Goal: Task Accomplishment & Management: Use online tool/utility

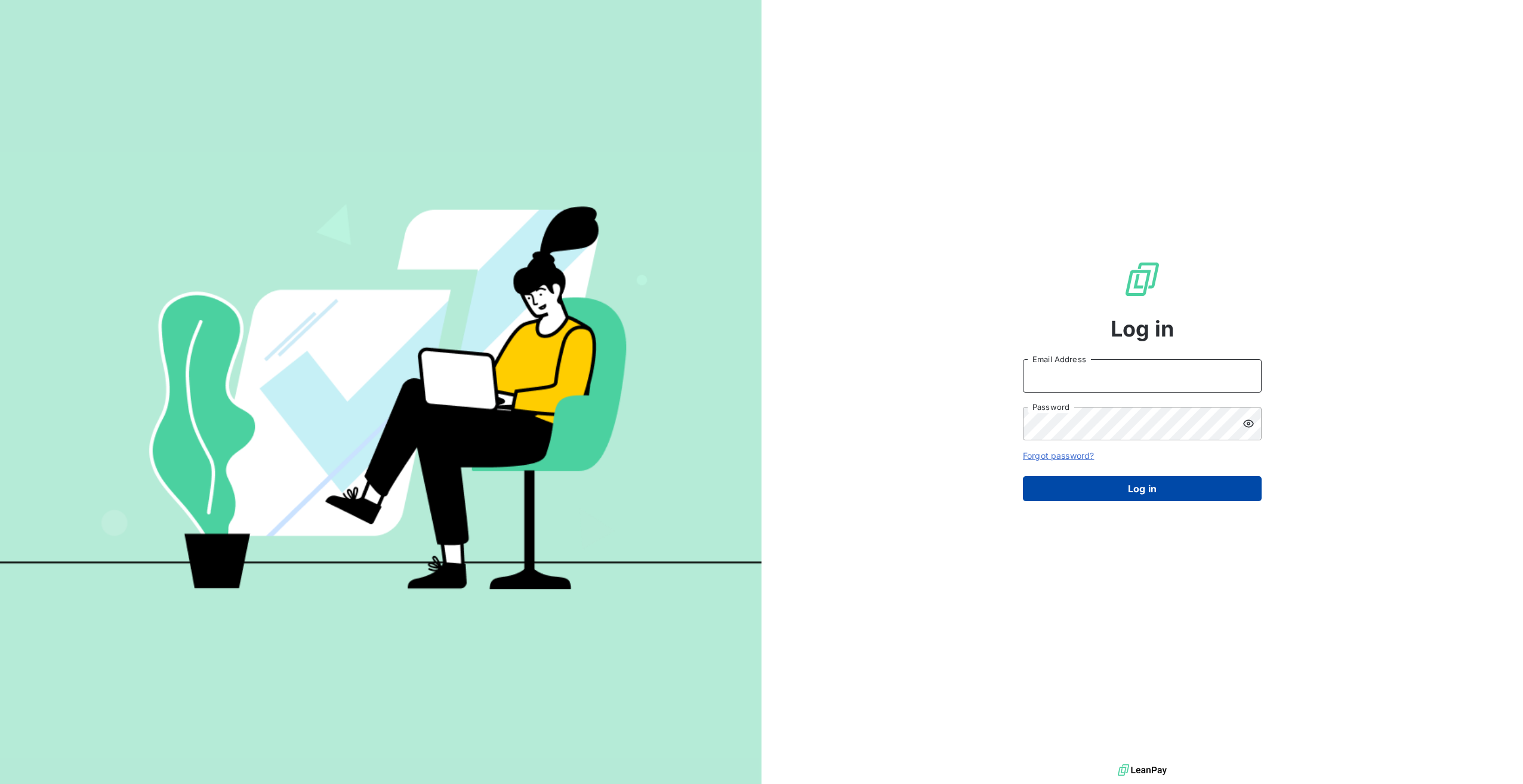
type input "[EMAIL_ADDRESS][DOMAIN_NAME]"
click at [1105, 489] on button "Log in" at bounding box center [1142, 489] width 238 height 25
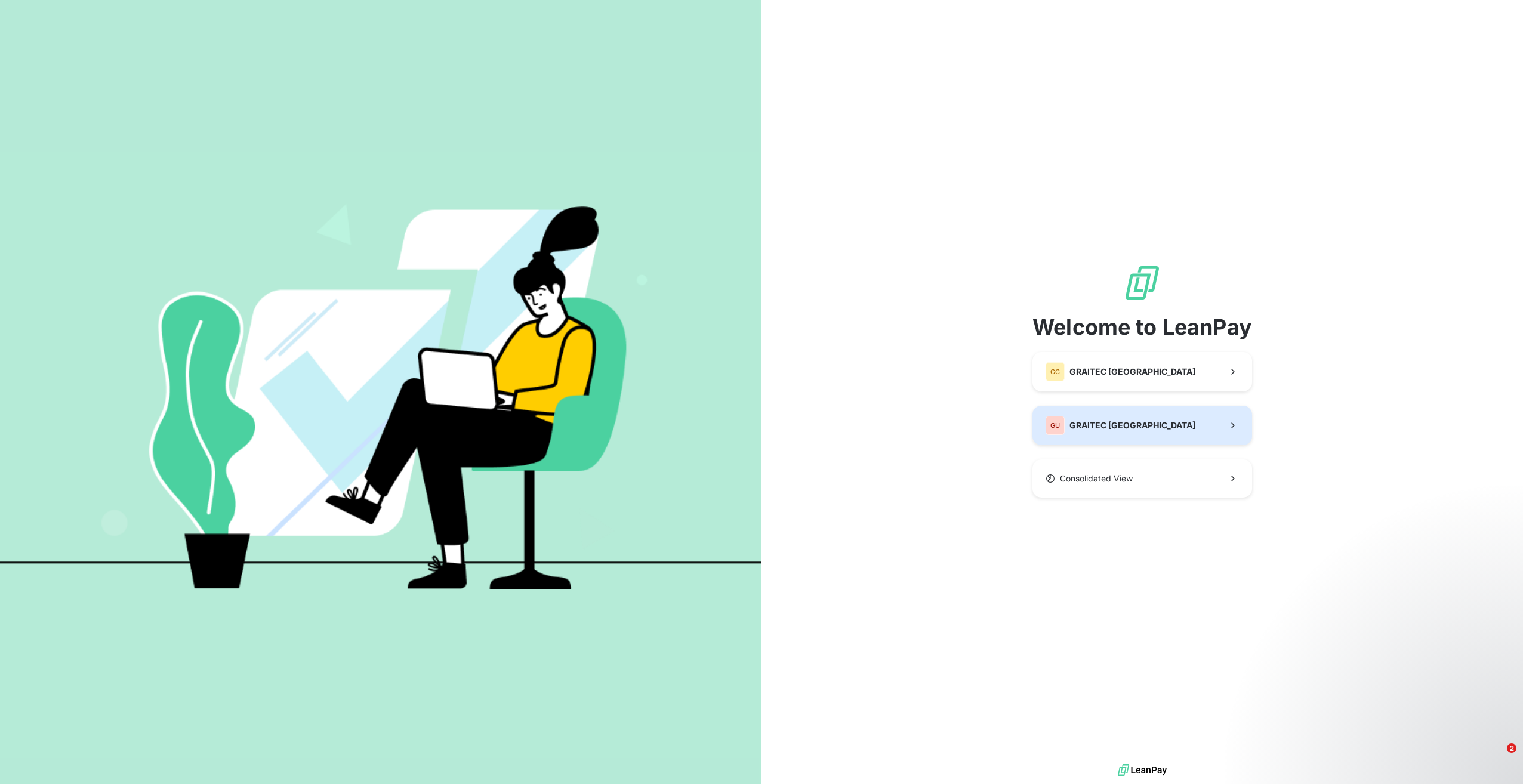
click at [1157, 421] on button "GU GRAITEC [GEOGRAPHIC_DATA]" at bounding box center [1143, 425] width 220 height 39
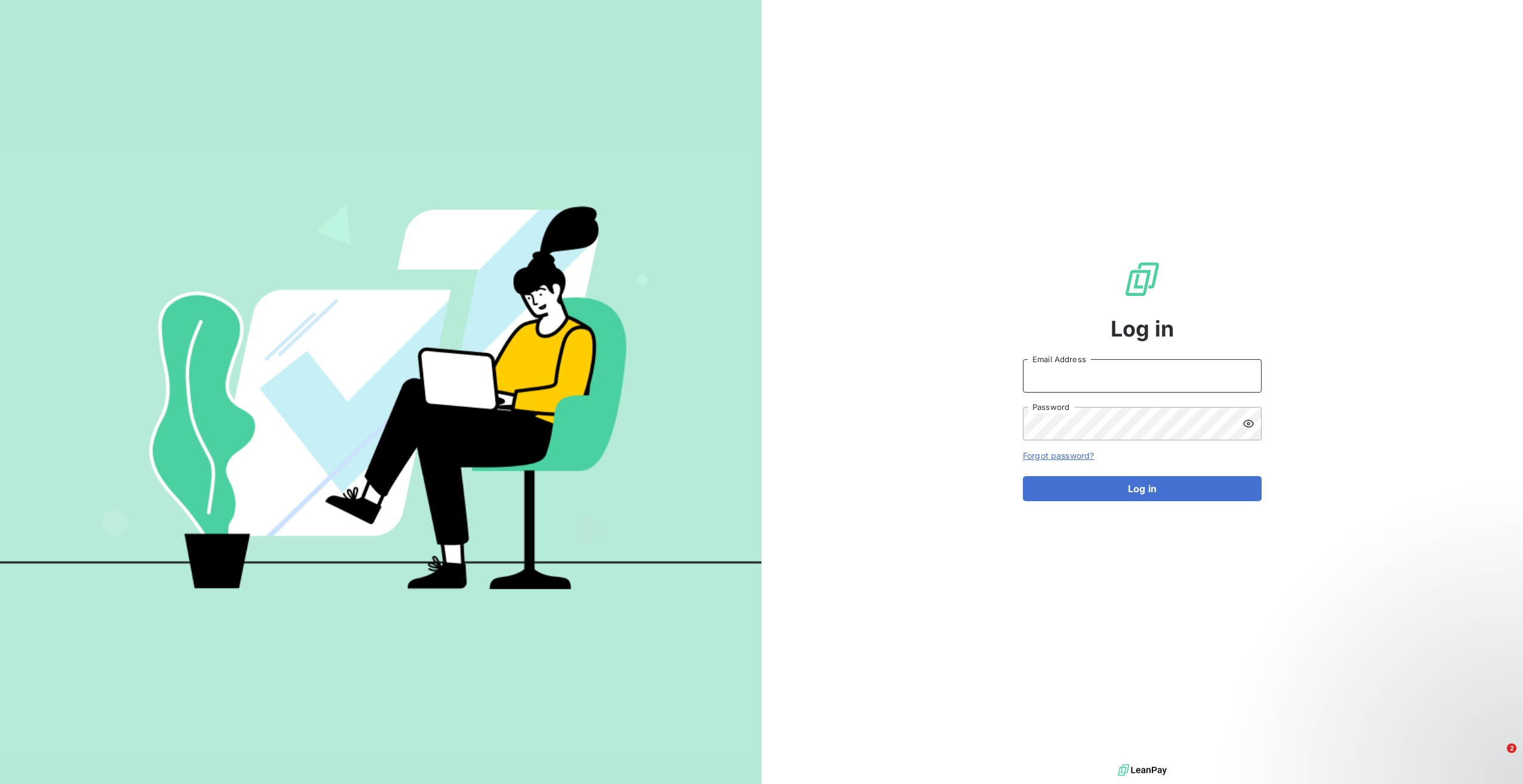
type input "[EMAIL_ADDRESS][DOMAIN_NAME]"
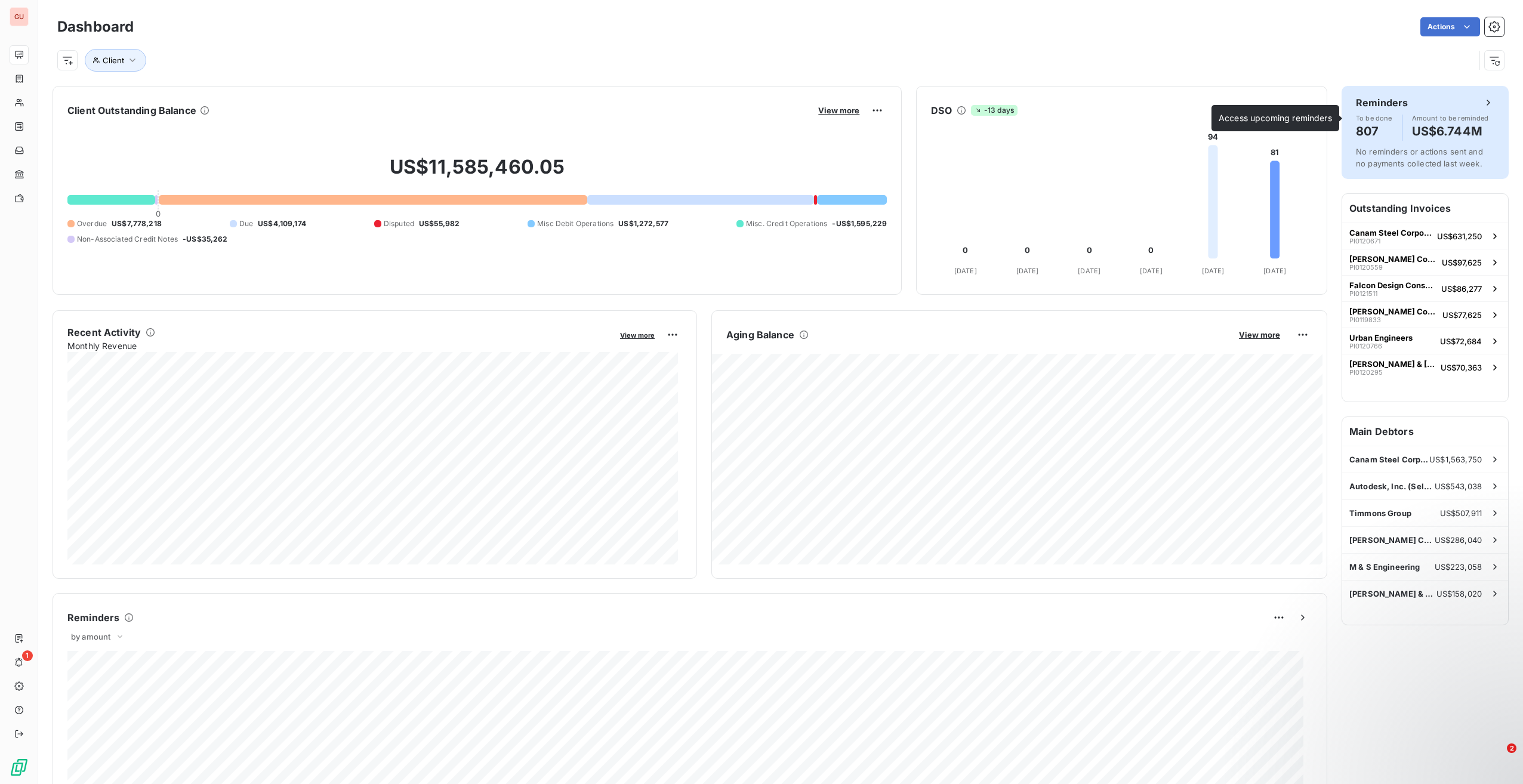
click at [1395, 101] on h6 "Reminders" at bounding box center [1382, 102] width 52 height 14
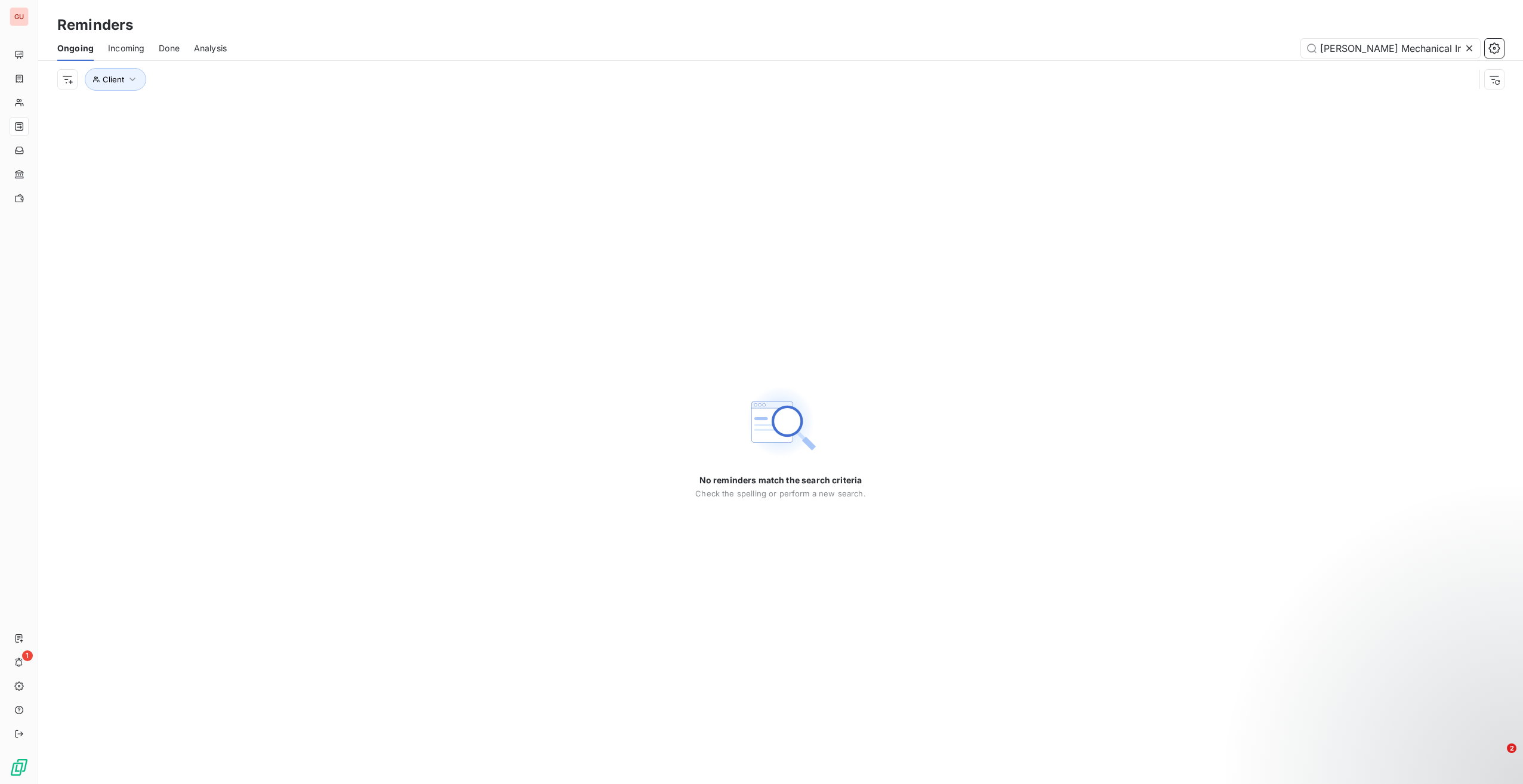
drag, startPoint x: 1462, startPoint y: 48, endPoint x: 1502, endPoint y: 35, distance: 42.1
click at [1451, 35] on div "Reminders Ongoing Incoming Done Analysis [PERSON_NAME] Mechanical Inc ([GEOGRAP…" at bounding box center [781, 49] width 1485 height 98
click at [1469, 48] on icon at bounding box center [1470, 48] width 6 height 6
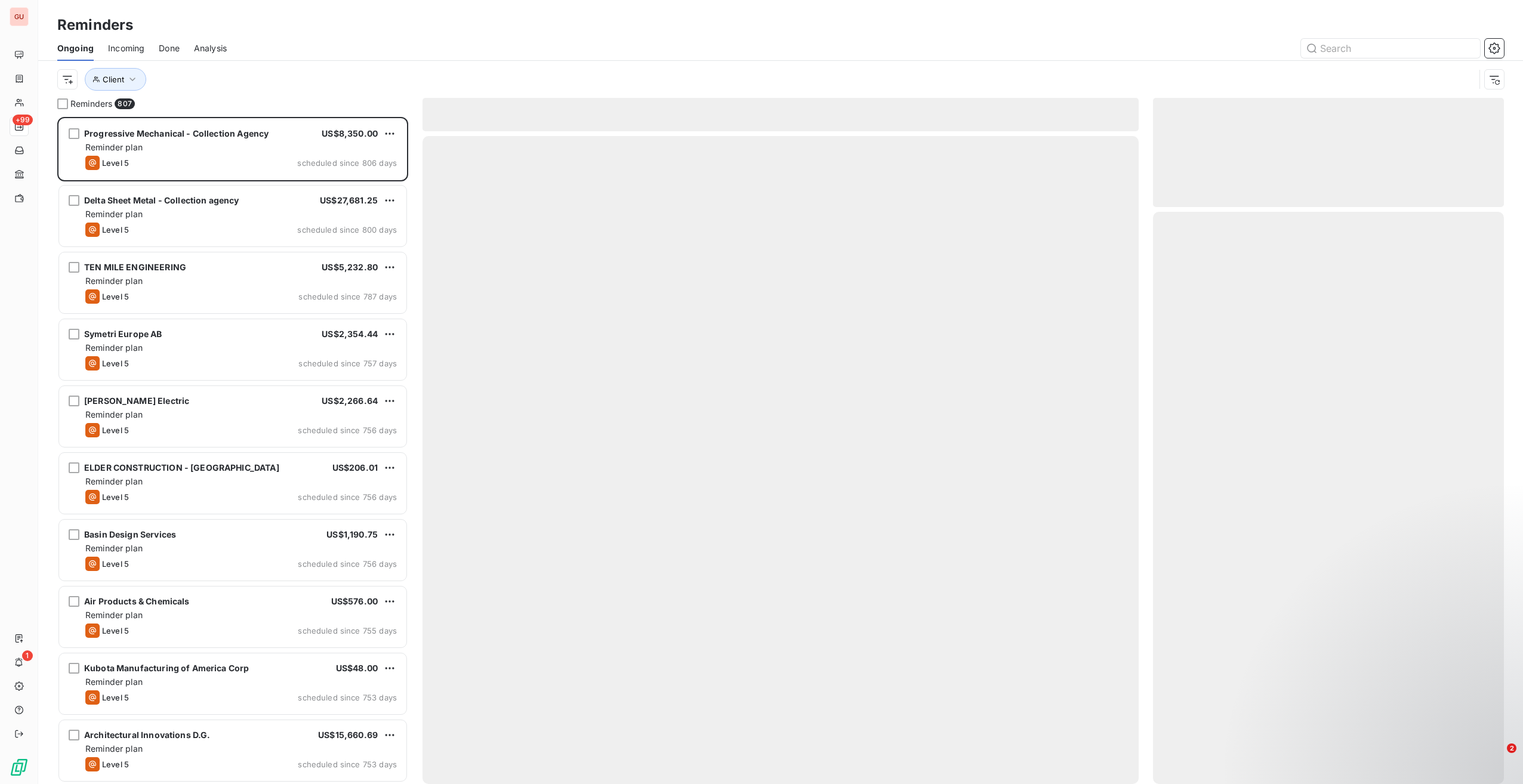
scroll to position [658, 341]
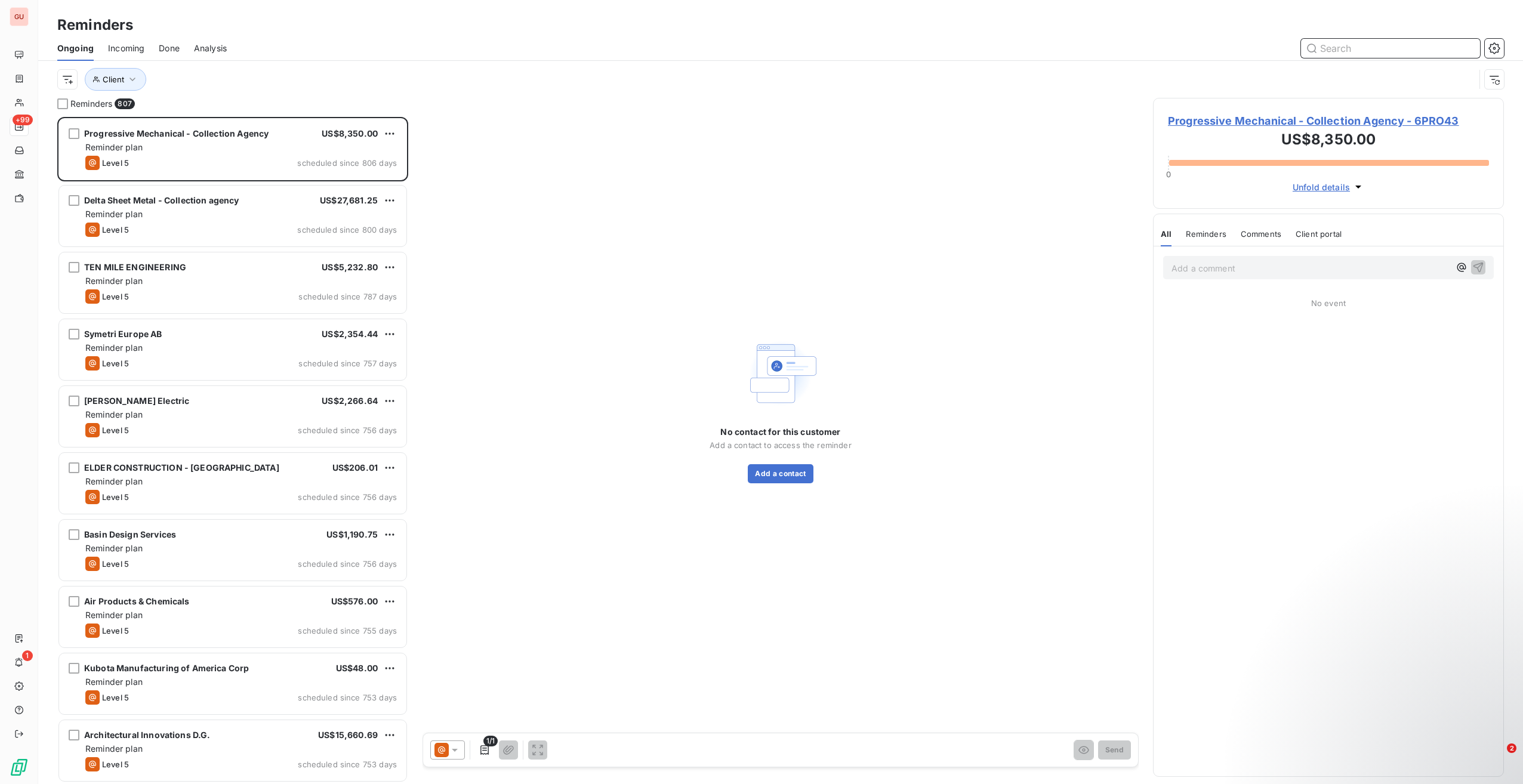
click at [1356, 47] on input "text" at bounding box center [1391, 49] width 179 height 19
paste input "7SUM60"
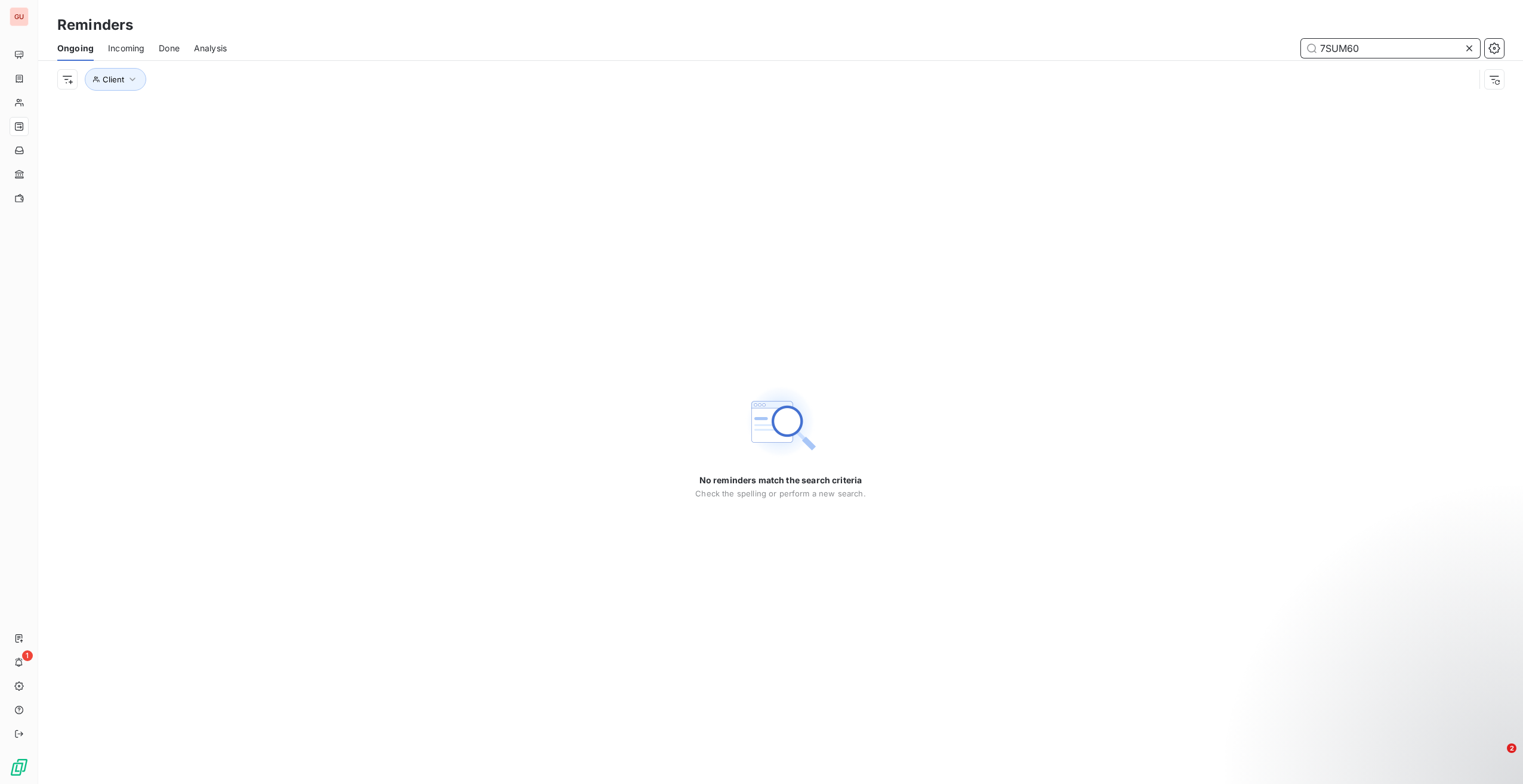
click at [1337, 42] on input "7SUM60" at bounding box center [1391, 49] width 179 height 19
paste input "SUMMIT INTEGRATED SYSTEMS"
type input "SUMMIT INTEGRATED SYSTEMS"
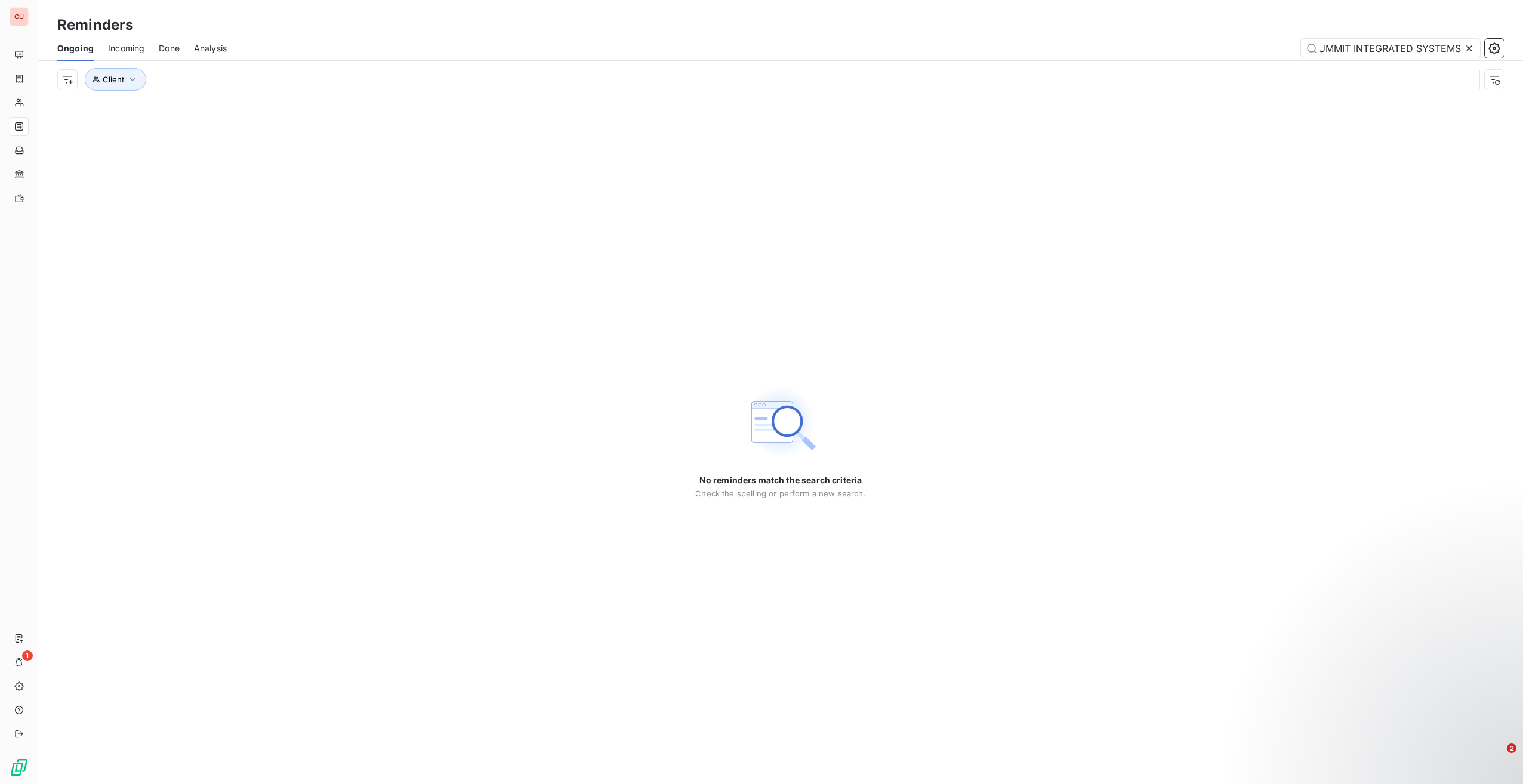
scroll to position [0, 0]
click at [1471, 49] on icon at bounding box center [1470, 48] width 6 height 6
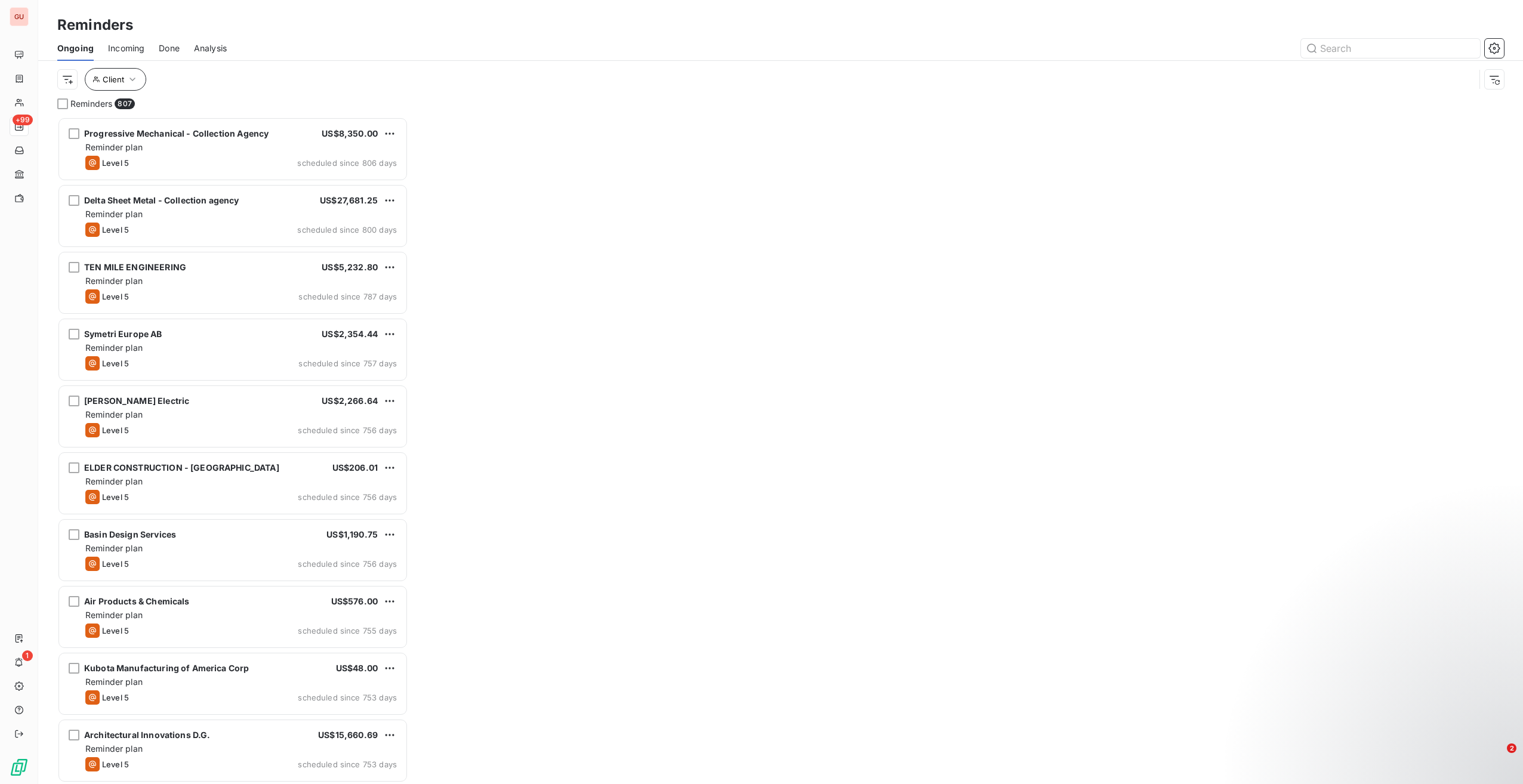
scroll to position [658, 341]
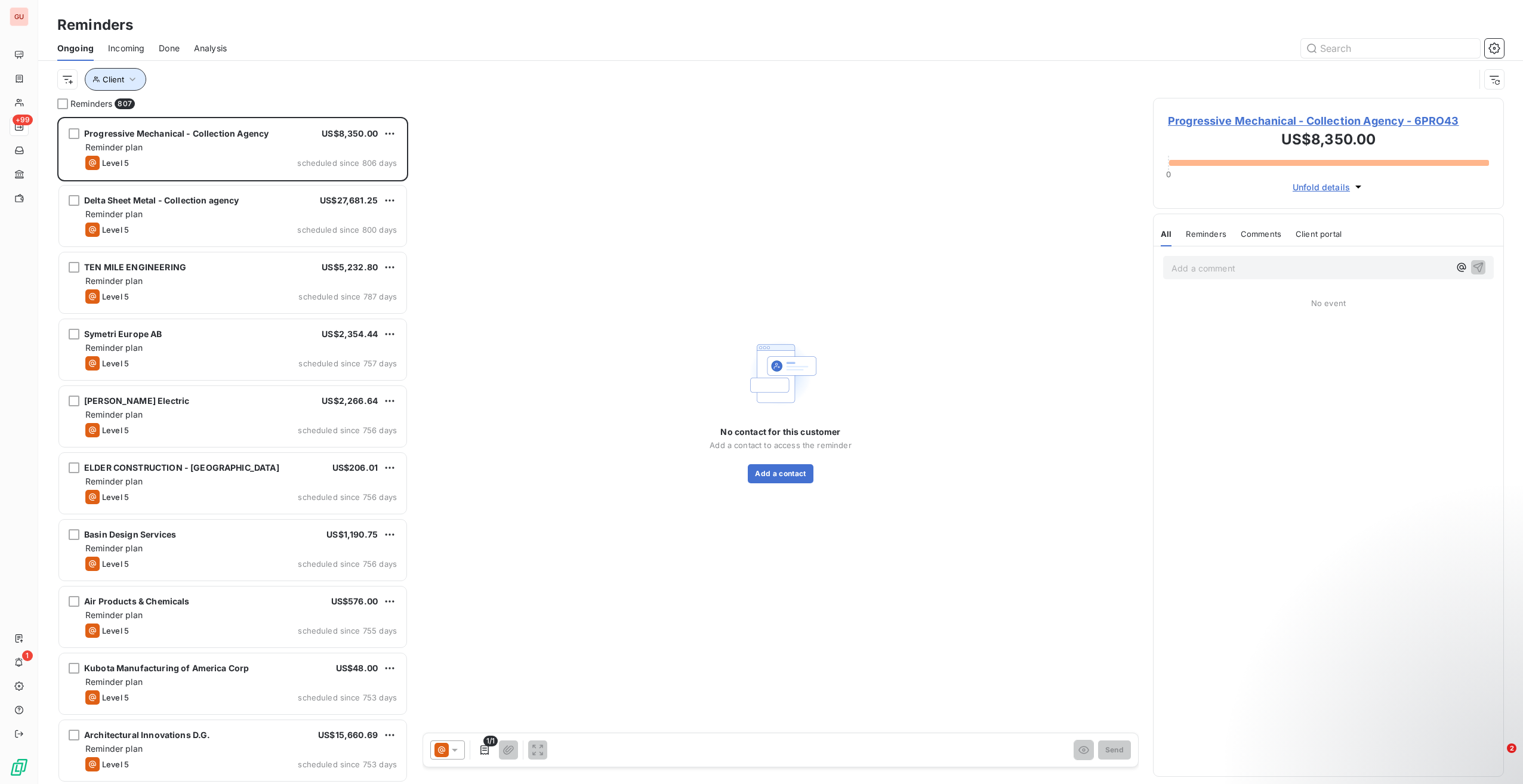
click at [131, 87] on button "Client" at bounding box center [115, 79] width 61 height 23
click at [317, 114] on div at bounding box center [306, 111] width 172 height 25
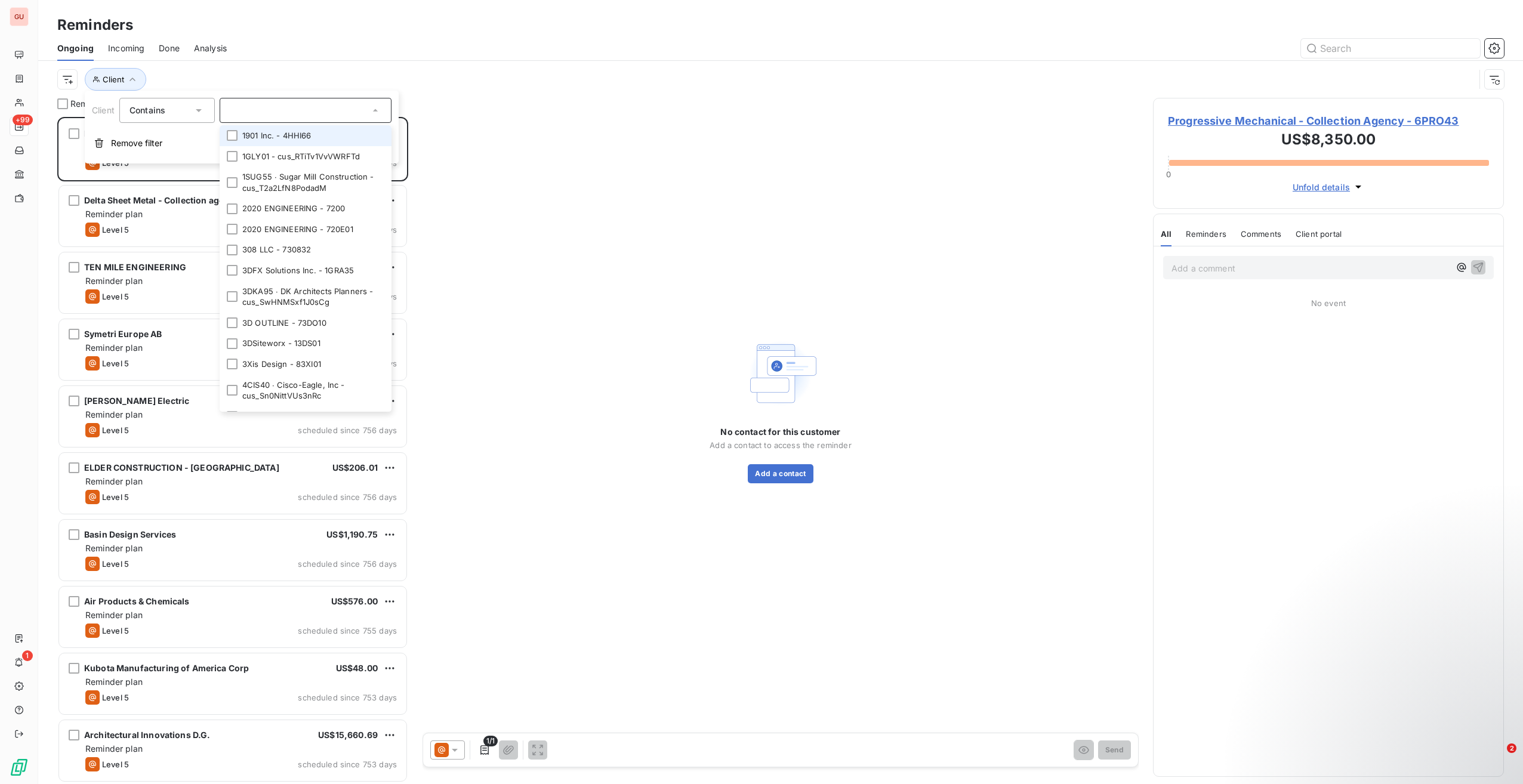
paste input "SUMMIT INTEGRATED SYSTEMS"
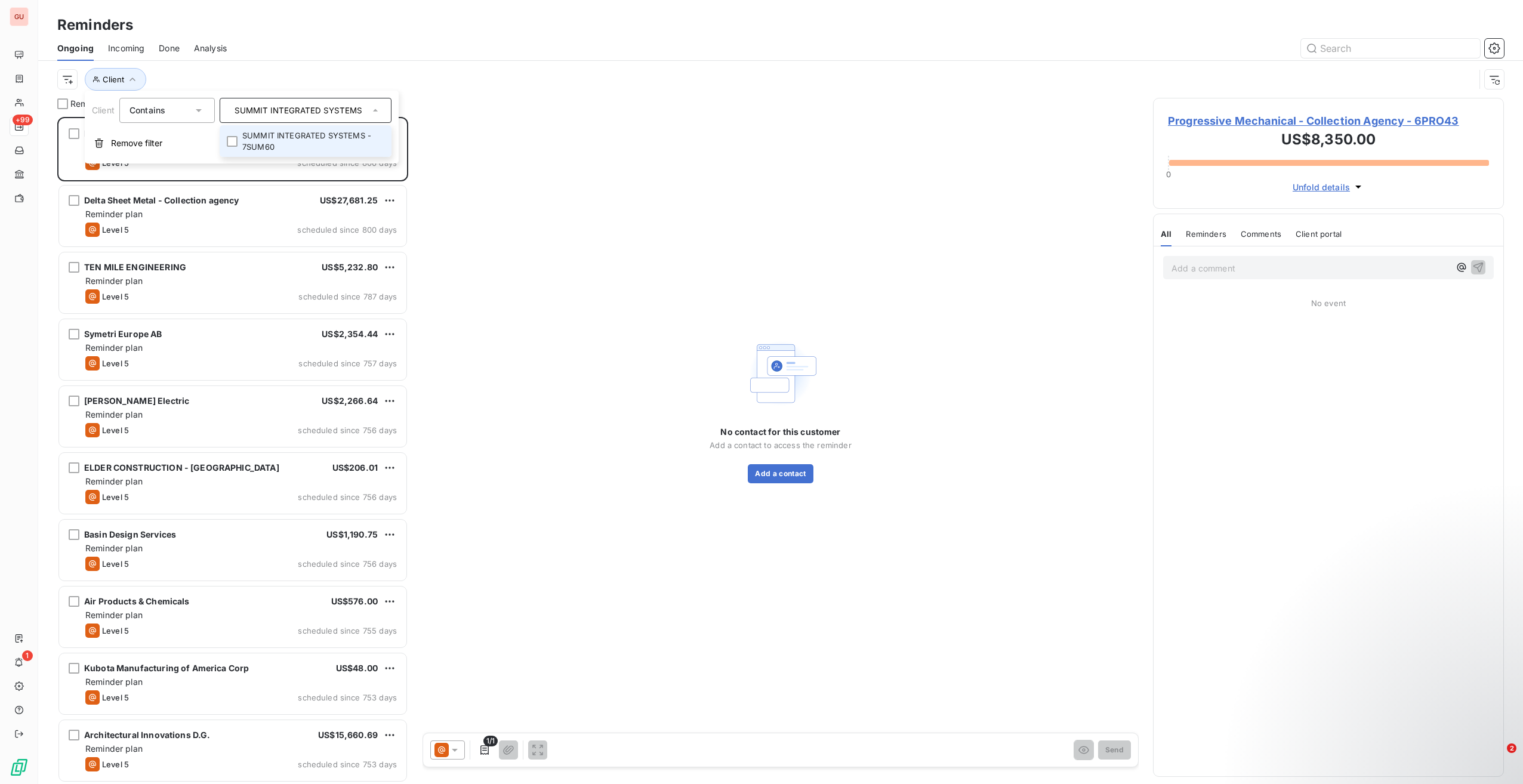
type input "SUMMIT INTEGRATED SYSTEMS"
click at [311, 136] on li "SUMMIT INTEGRATED SYSTEMS - 7SUM60" at bounding box center [306, 141] width 172 height 32
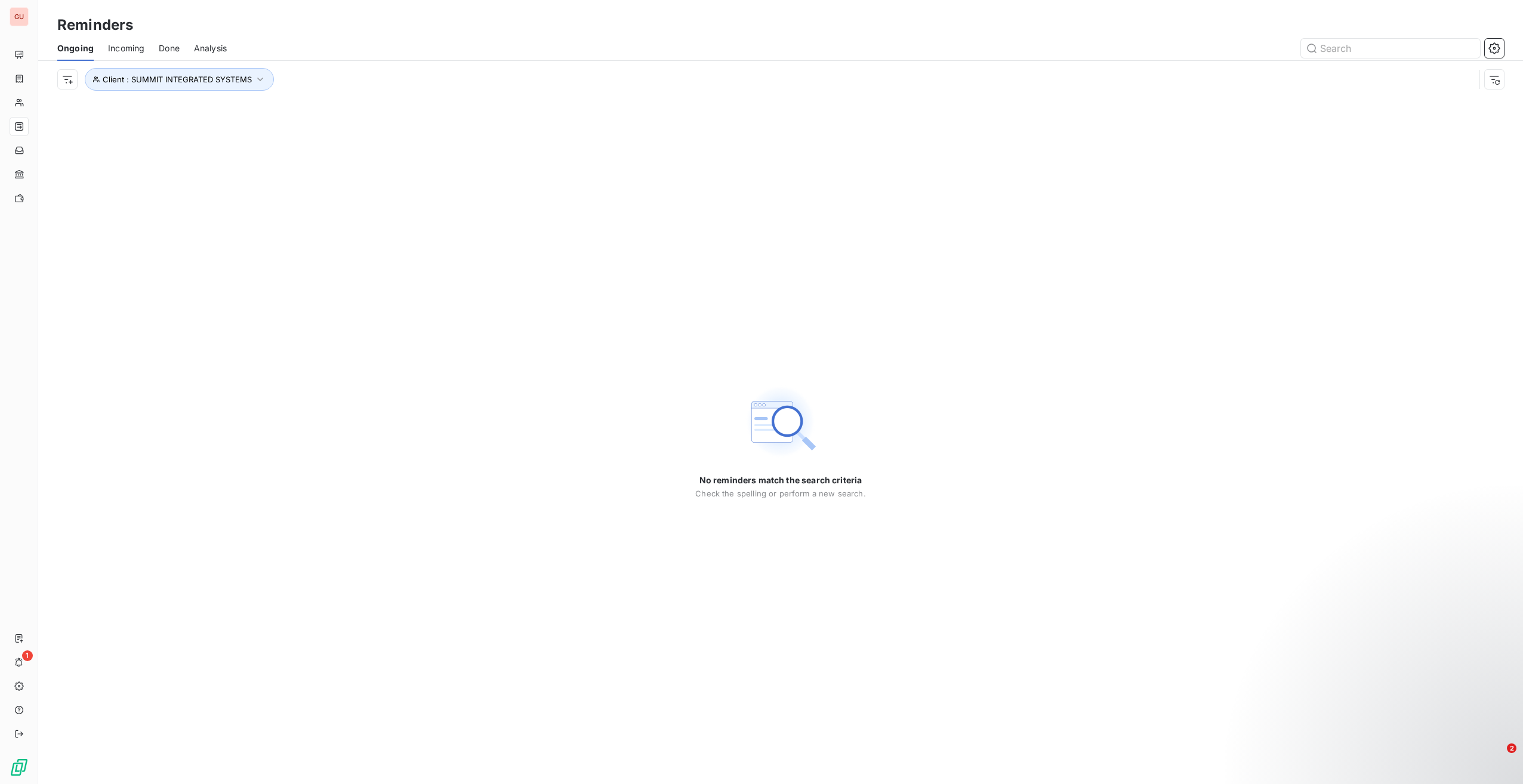
click at [408, 67] on div "Client : SUMMIT INTEGRATED SYSTEMS" at bounding box center [781, 79] width 1447 height 37
click at [220, 78] on span "Client : SUMMIT INTEGRATED SYSTEMS" at bounding box center [177, 79] width 149 height 10
click at [300, 103] on div "SUMMIT INTEGRATED SYSTEMS - 7SUM60" at bounding box center [306, 111] width 172 height 25
type input "SUMMIT INTEGRATED SYSTEMS"
click at [236, 135] on li "SUMMIT INTEGRATED SYSTEMS - 7SUM60" at bounding box center [306, 141] width 172 height 32
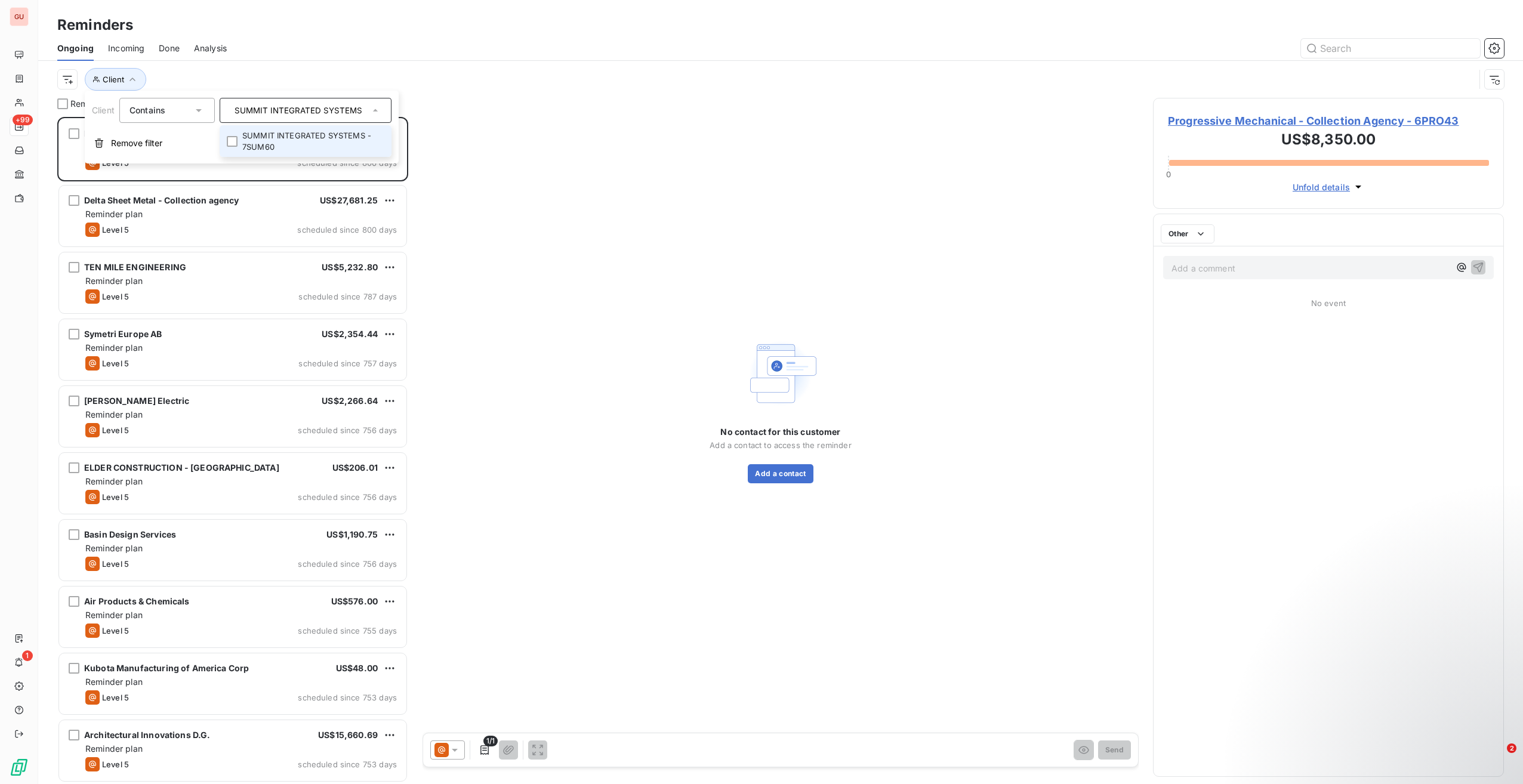
scroll to position [658, 341]
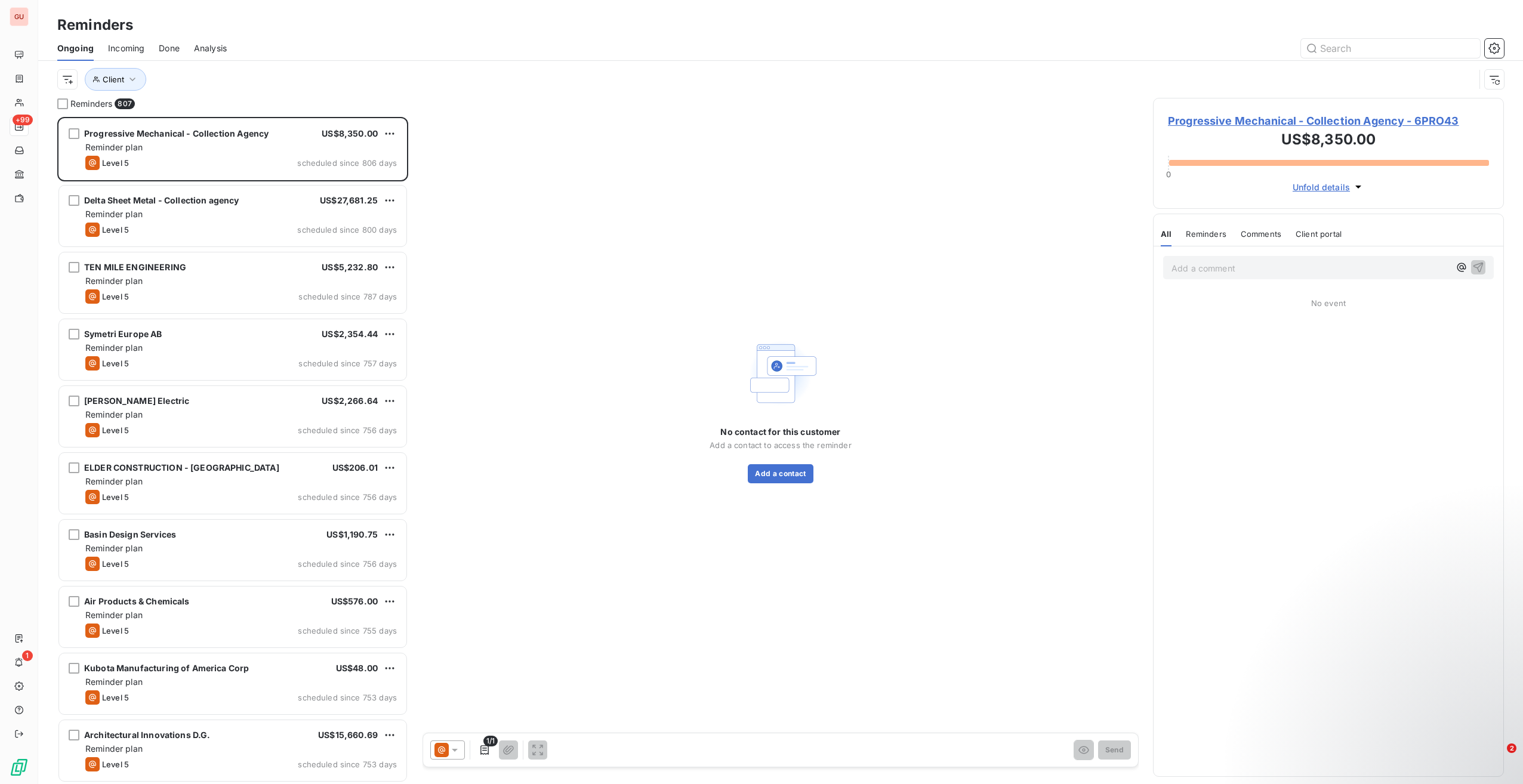
click at [302, 58] on div "Ongoing Incoming Done Analysis" at bounding box center [781, 49] width 1485 height 25
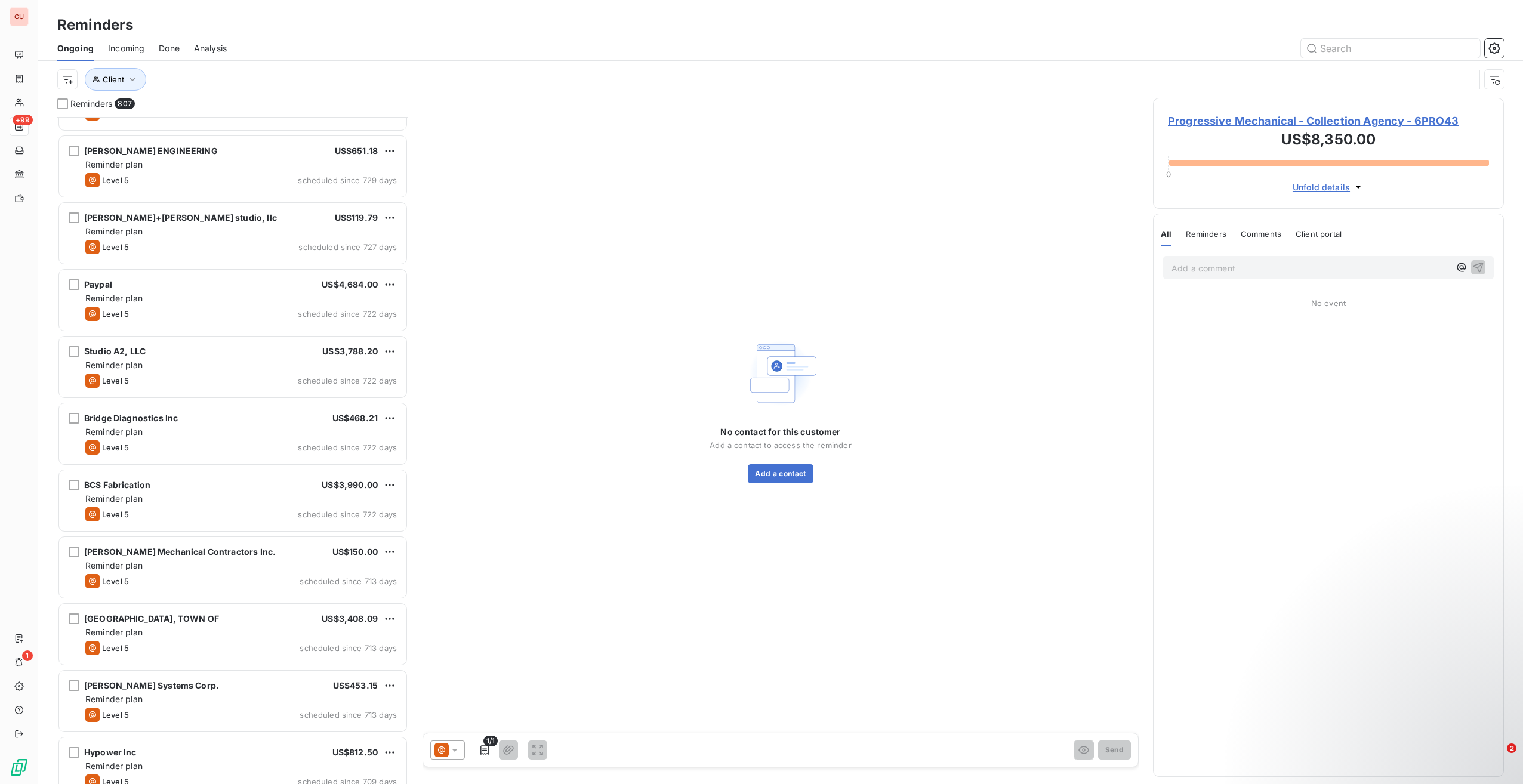
scroll to position [1552, 0]
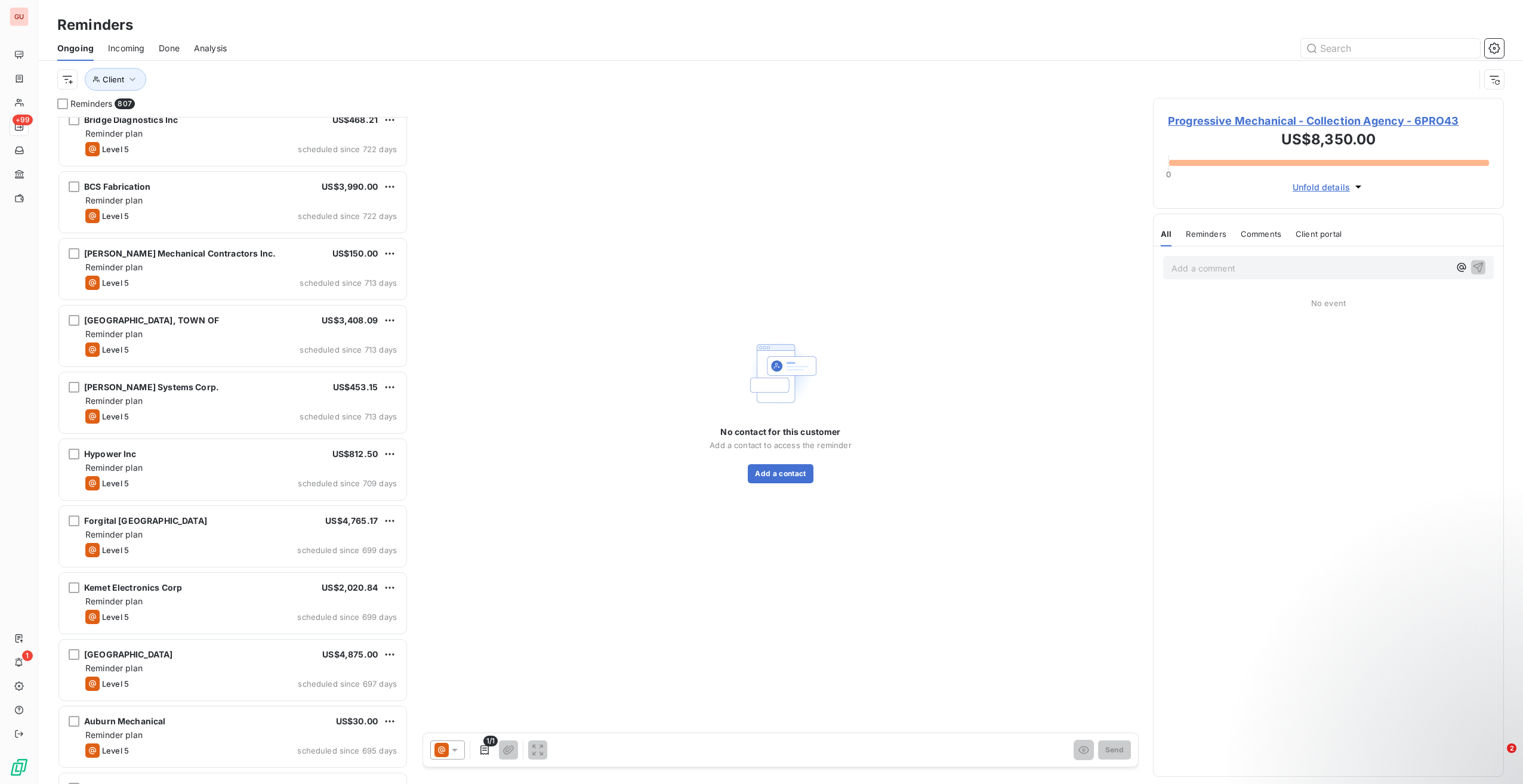
click at [742, 230] on div "No contact for this customer Add a contact to access the reminder Add a contact" at bounding box center [780, 410] width 716 height 623
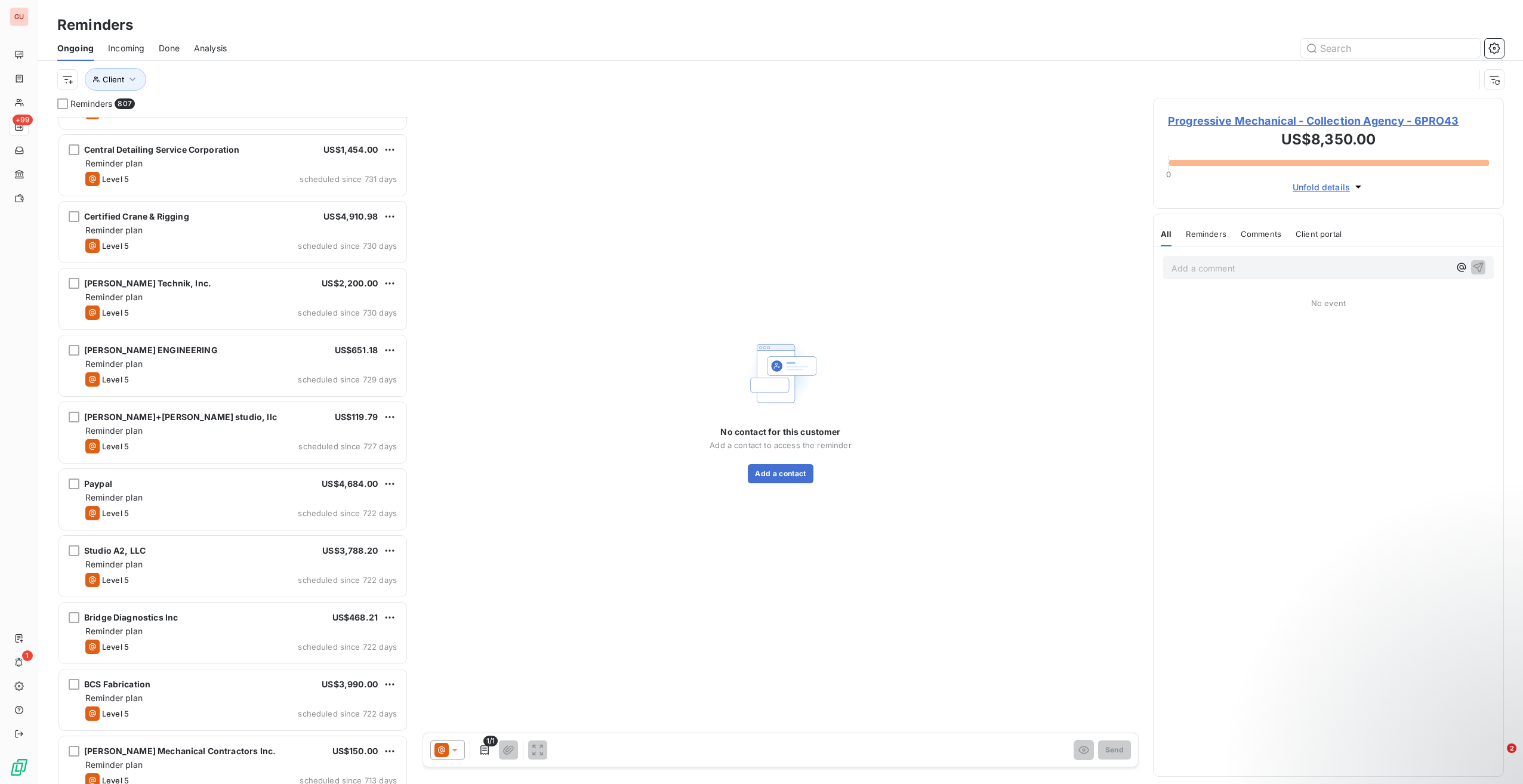
scroll to position [1015, 0]
